Goal: Browse casually

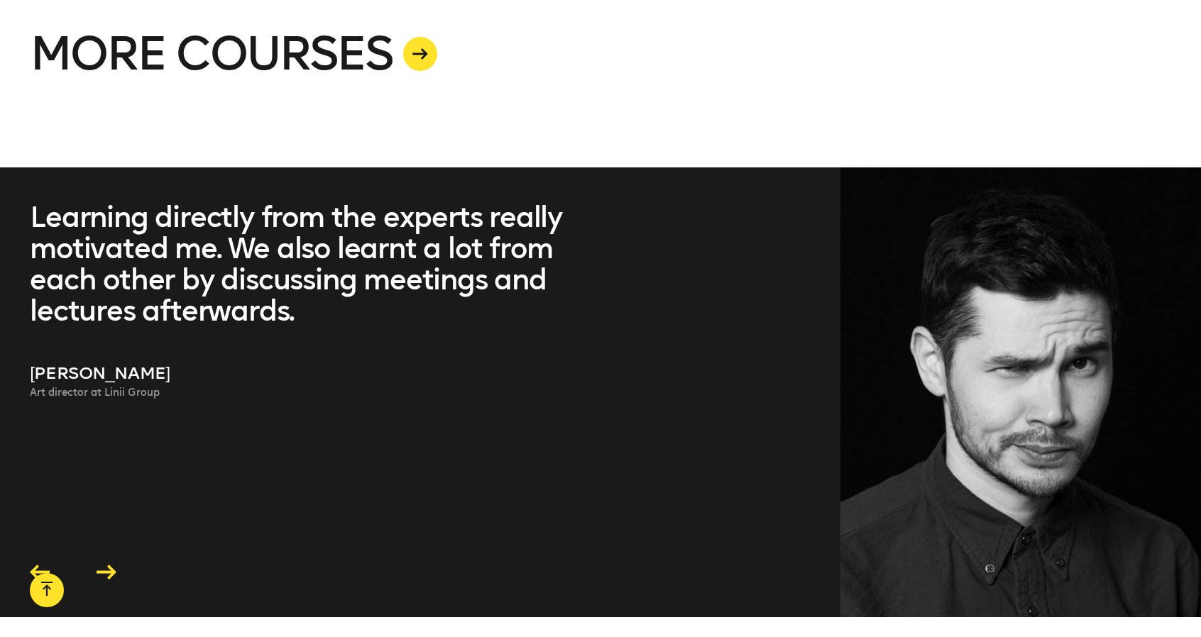
scroll to position [4041, 0]
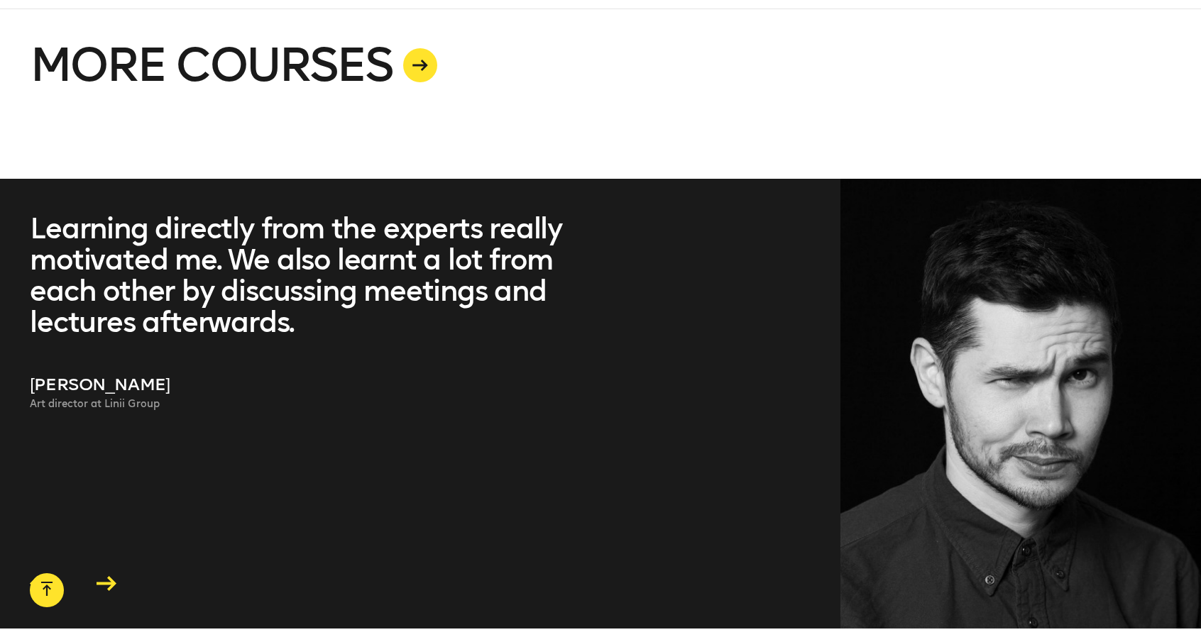
click at [106, 573] on icon at bounding box center [106, 584] width 27 height 22
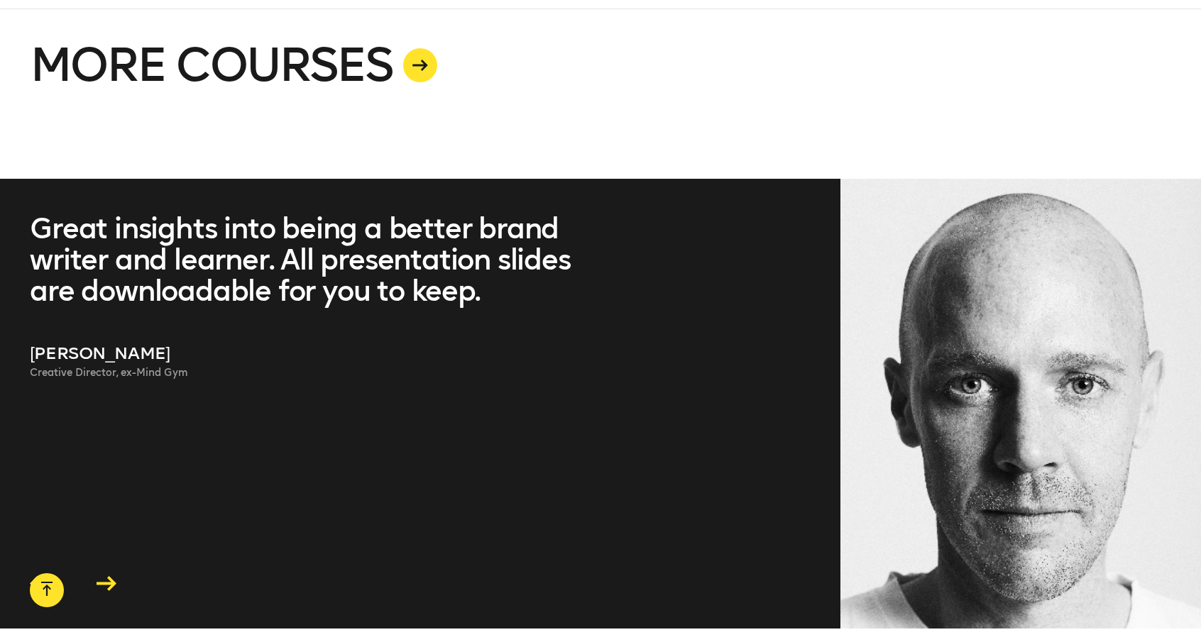
click at [109, 576] on icon at bounding box center [107, 583] width 20 height 15
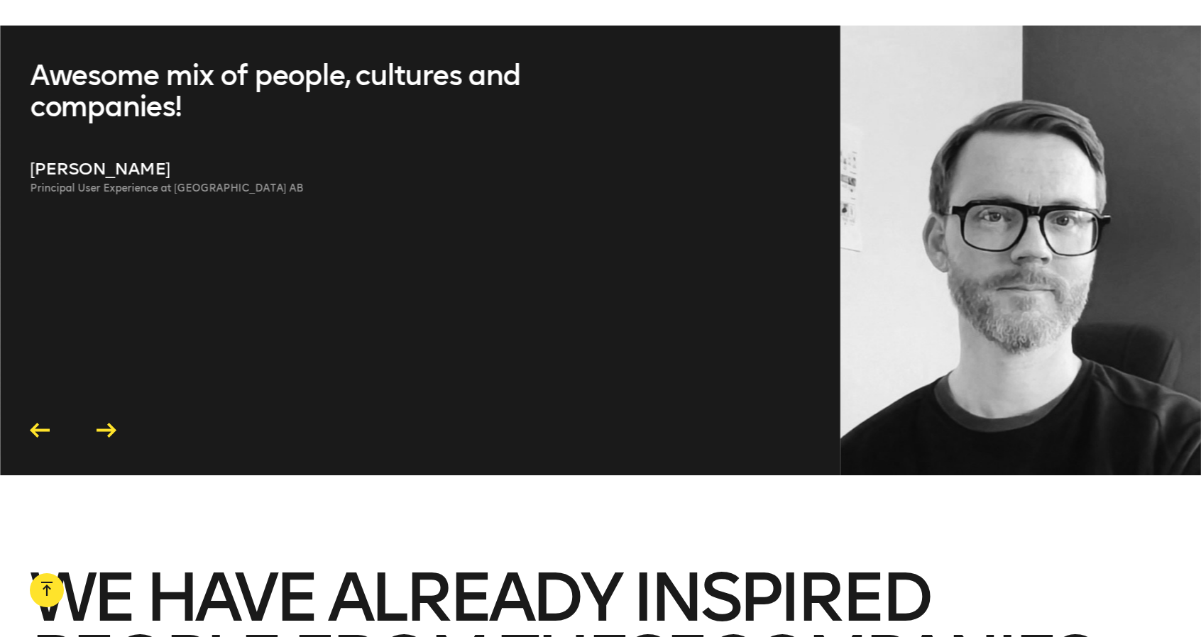
scroll to position [4183, 0]
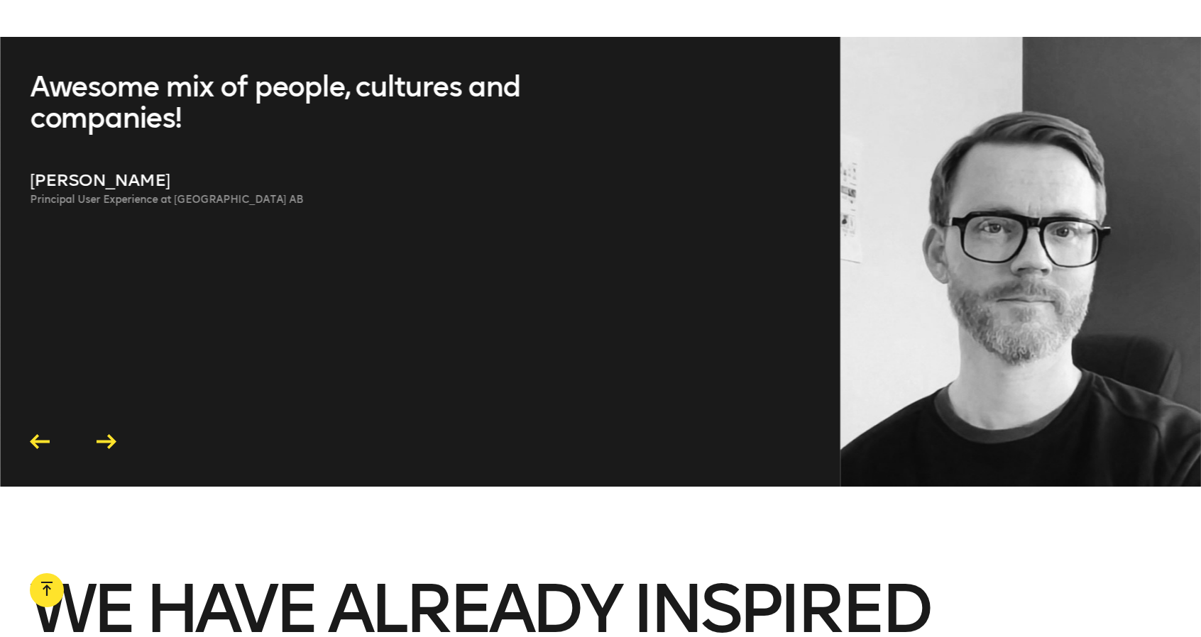
click at [104, 434] on icon at bounding box center [107, 441] width 20 height 15
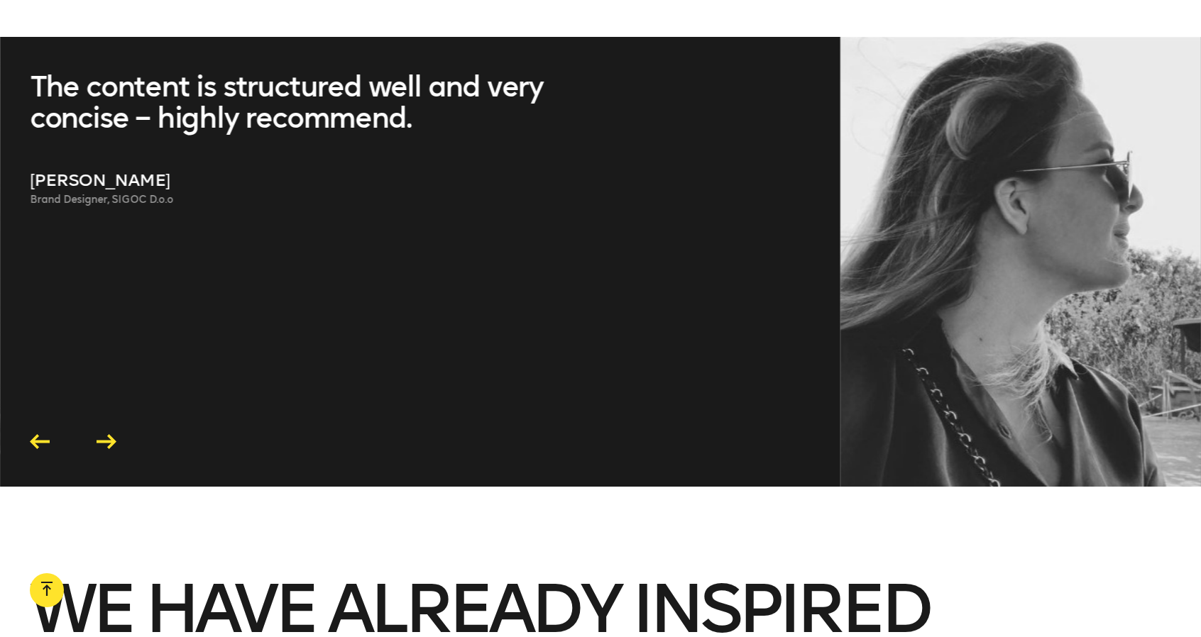
click at [104, 434] on icon at bounding box center [107, 441] width 20 height 15
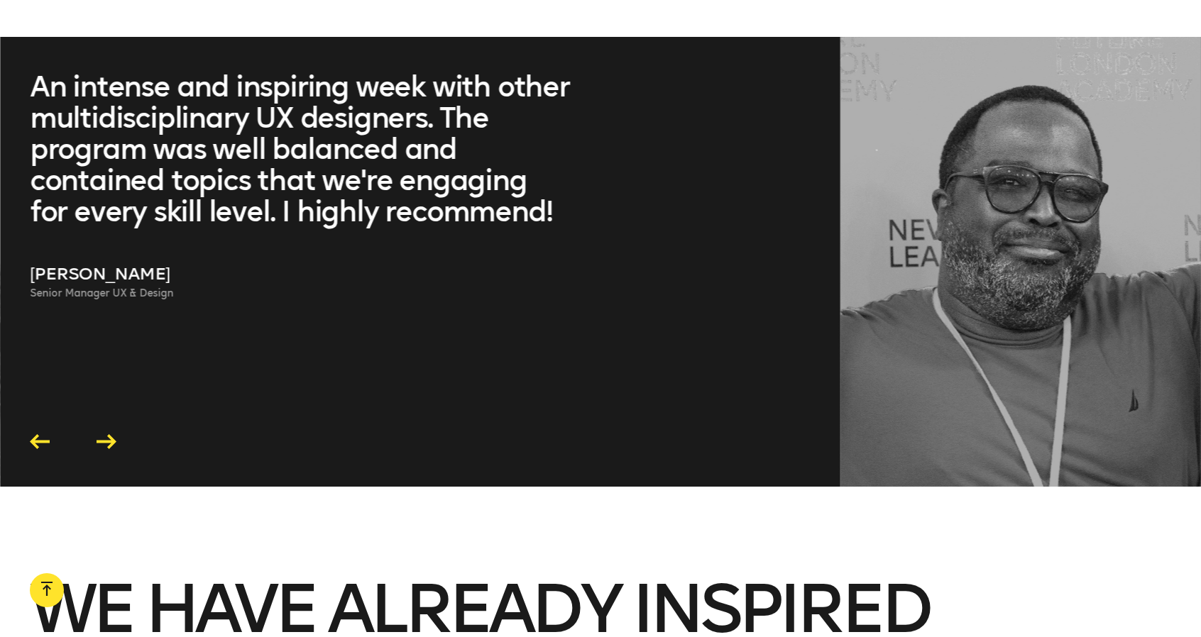
scroll to position [4041, 0]
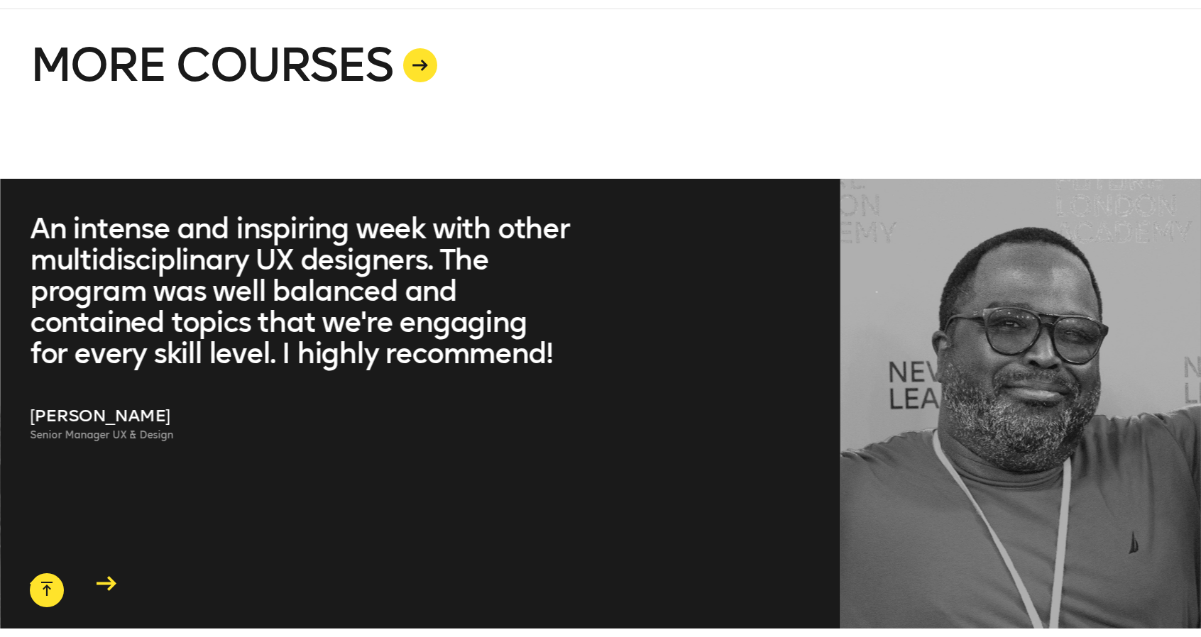
click at [109, 577] on icon at bounding box center [107, 584] width 20 height 15
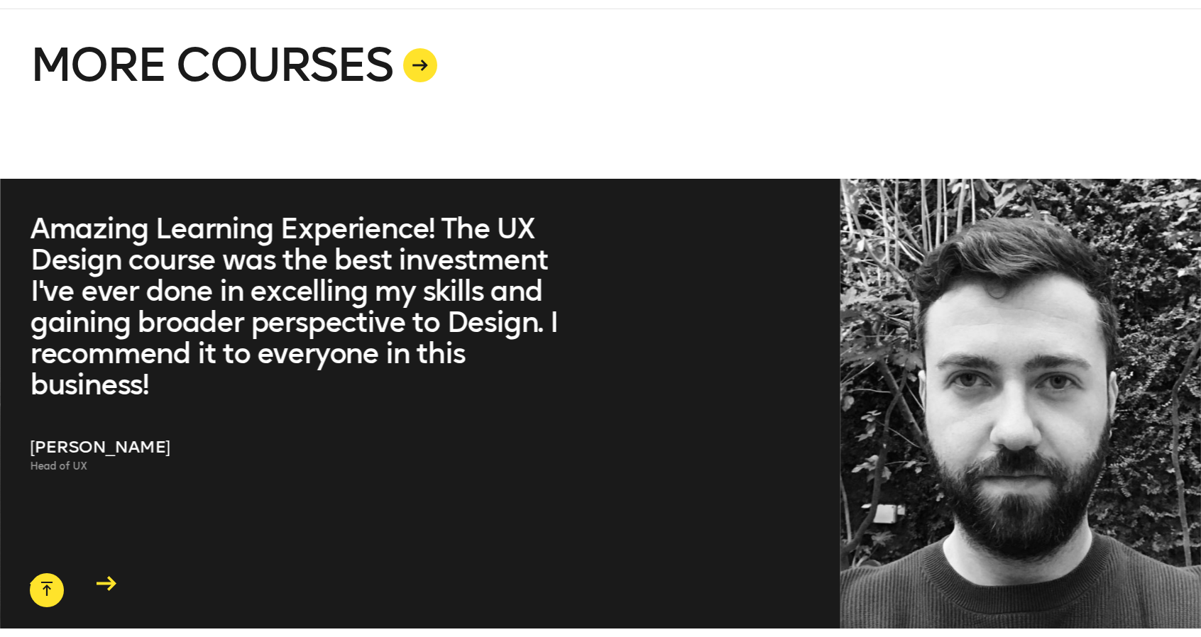
click at [109, 577] on icon at bounding box center [107, 584] width 20 height 15
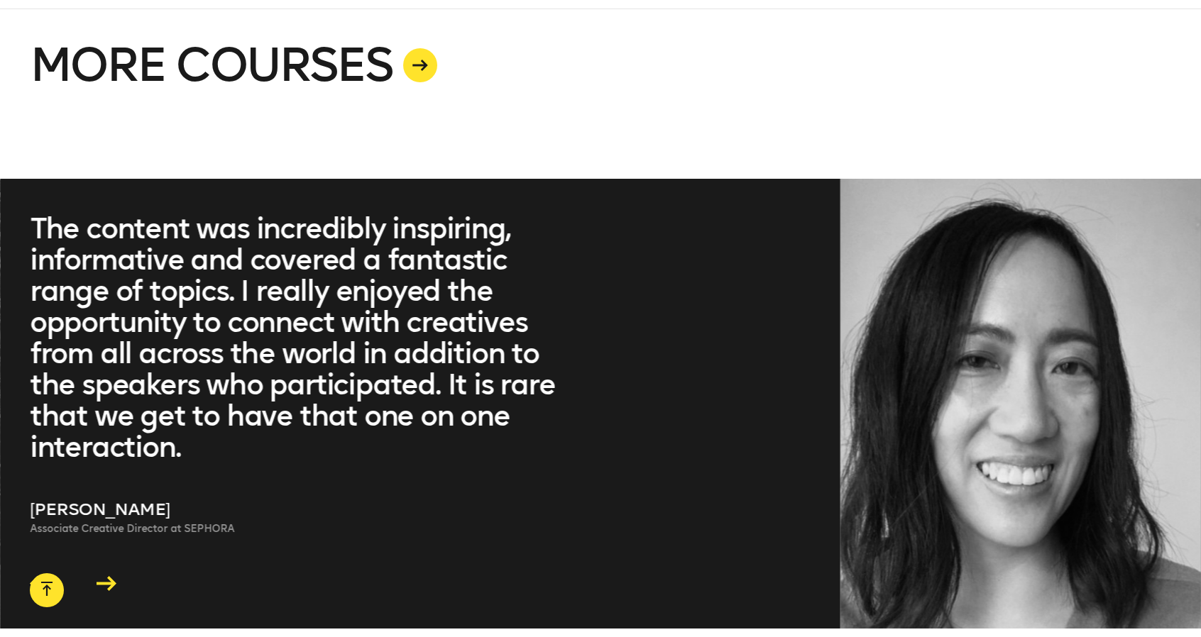
click at [109, 577] on icon at bounding box center [107, 584] width 20 height 15
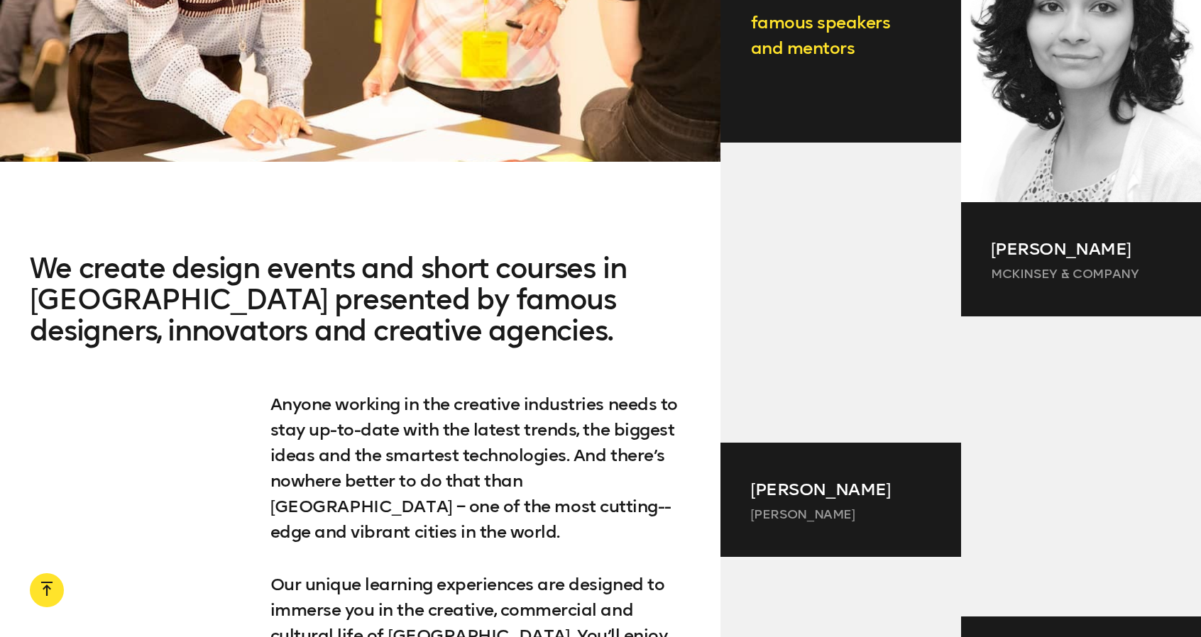
scroll to position [0, 0]
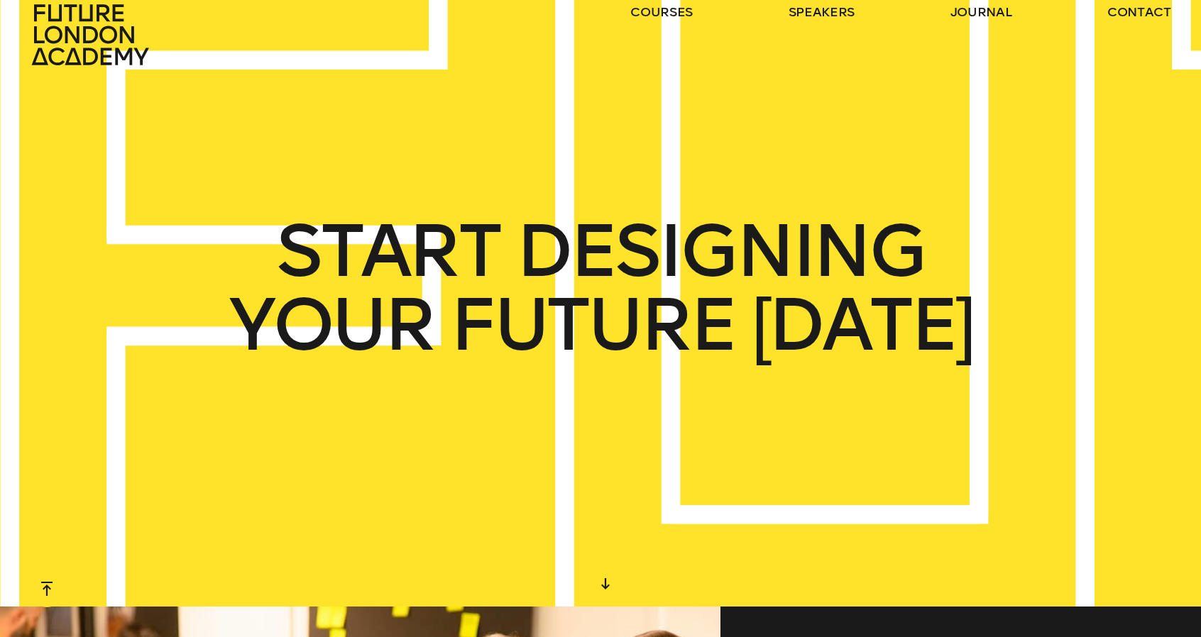
drag, startPoint x: 718, startPoint y: 336, endPoint x: 728, endPoint y: 314, distance: 23.8
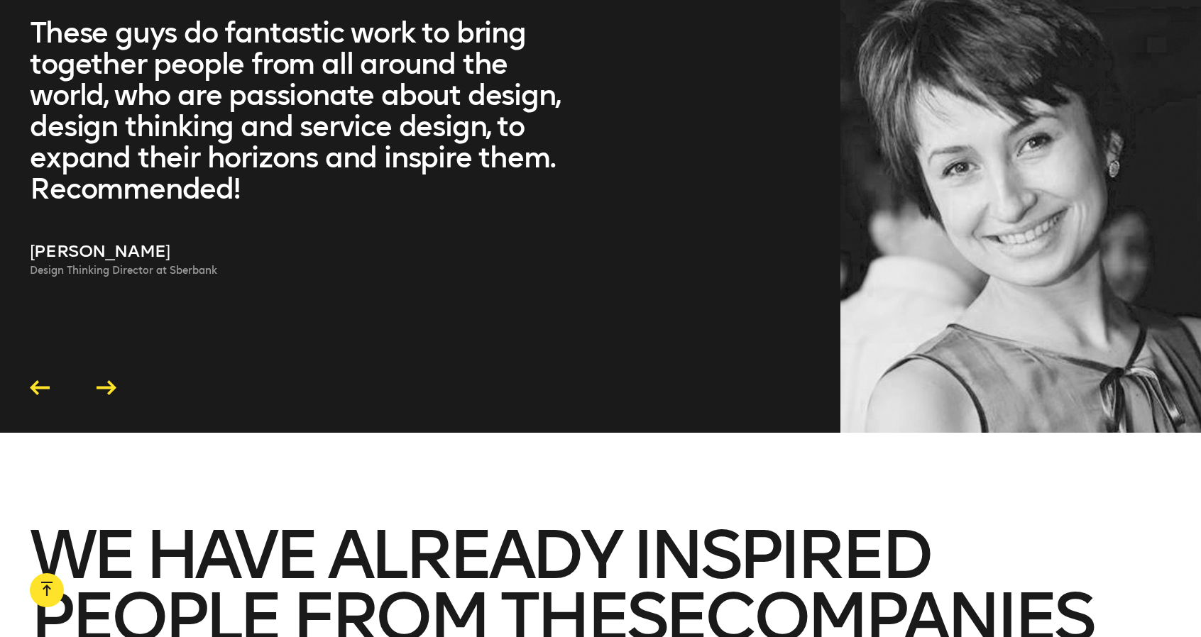
scroll to position [4298, 0]
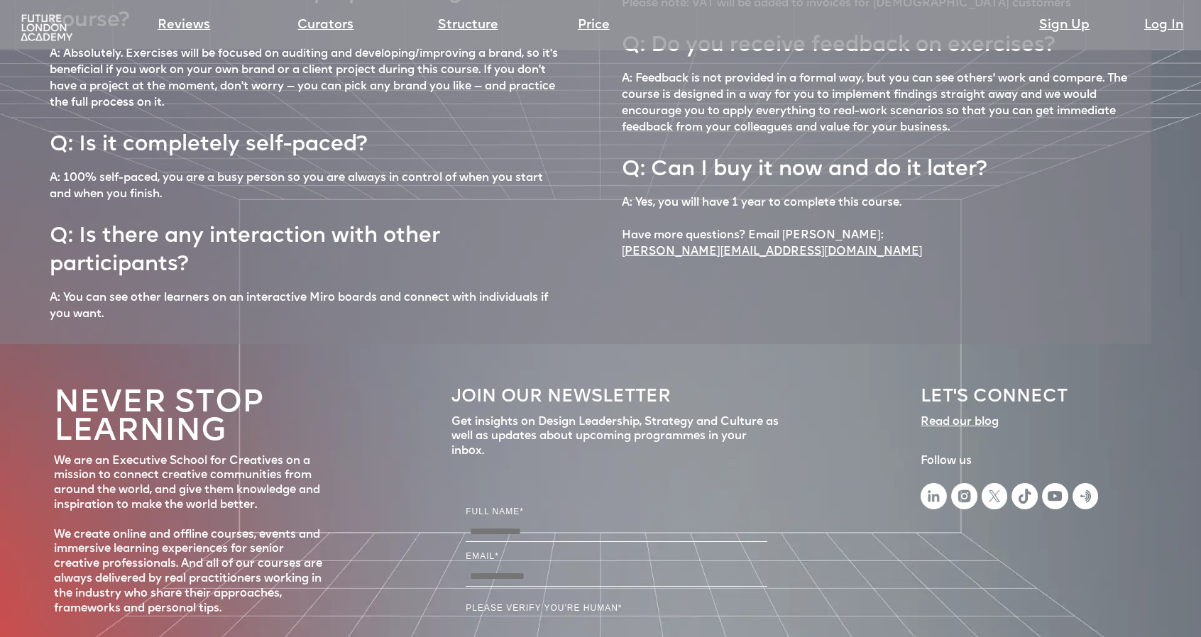
scroll to position [6395, 0]
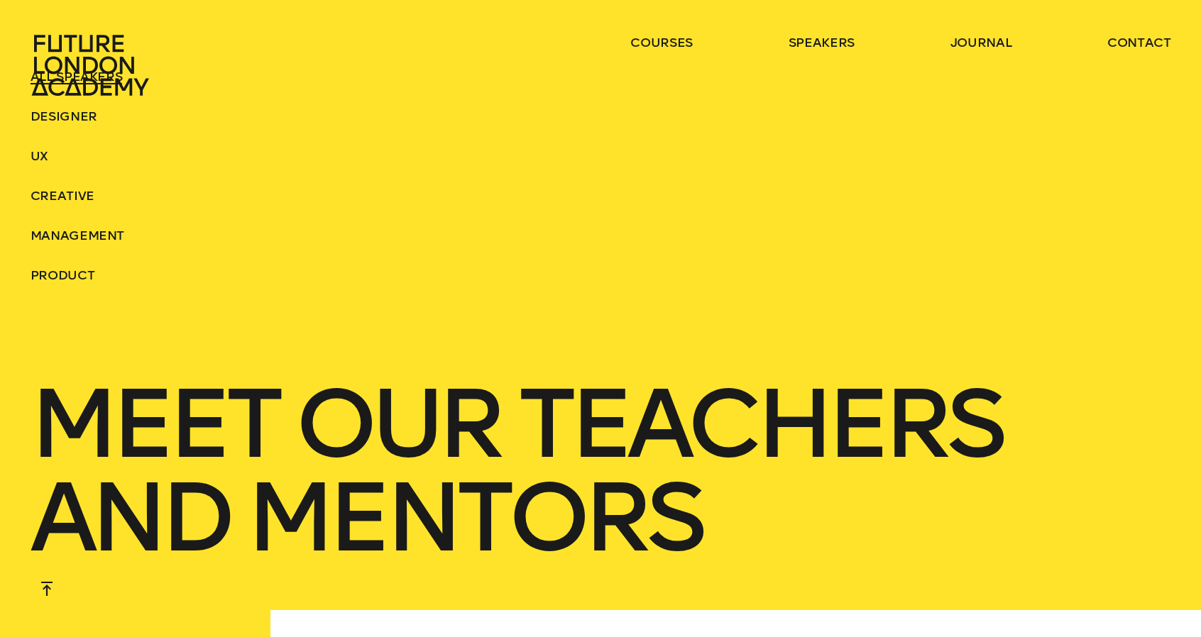
scroll to position [4330, 0]
